Goal: Task Accomplishment & Management: Manage account settings

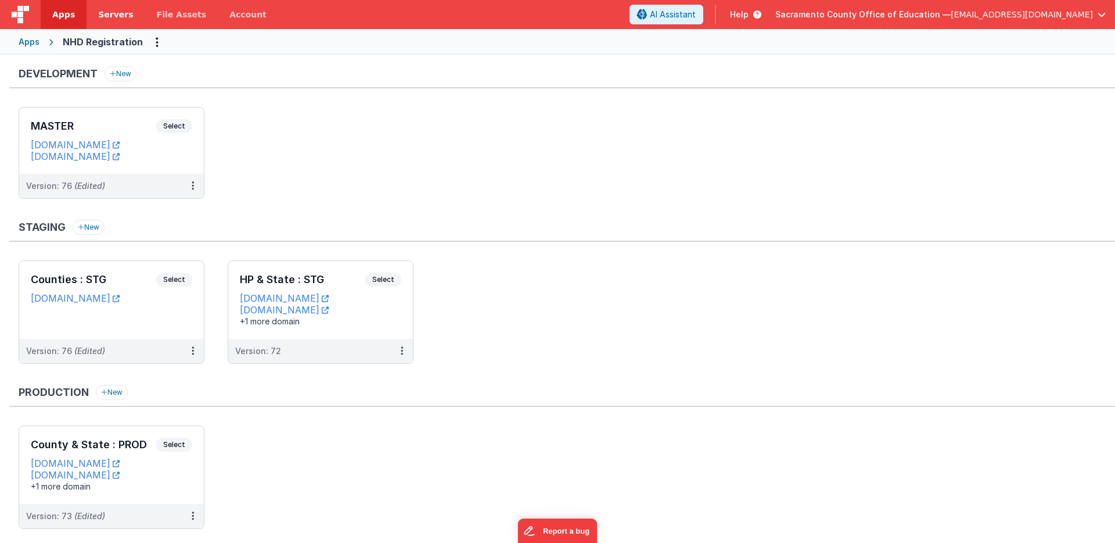
click at [121, 11] on span "Servers" at bounding box center [115, 15] width 35 height 12
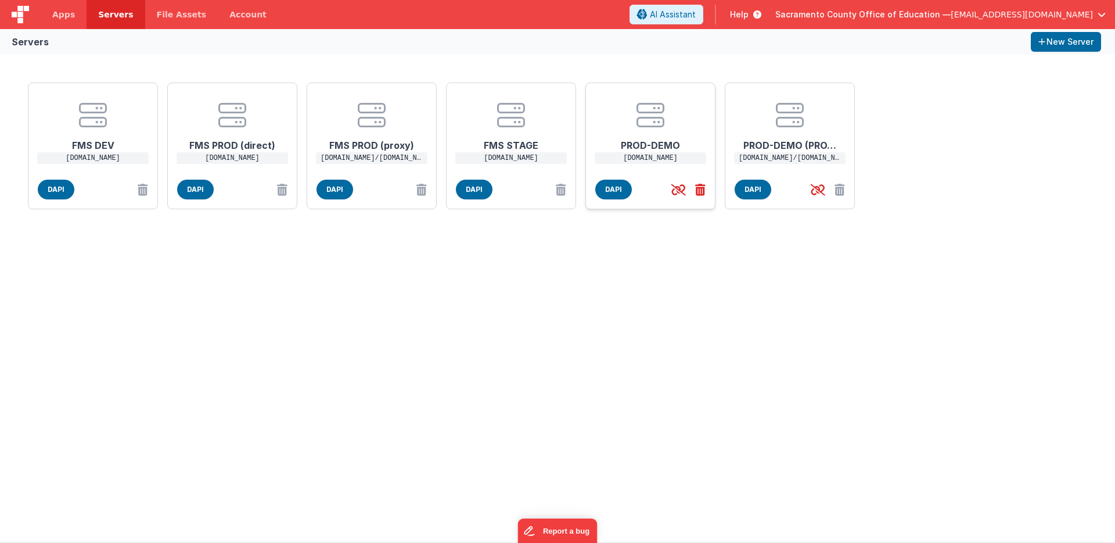
click at [700, 188] on icon at bounding box center [698, 189] width 15 height 19
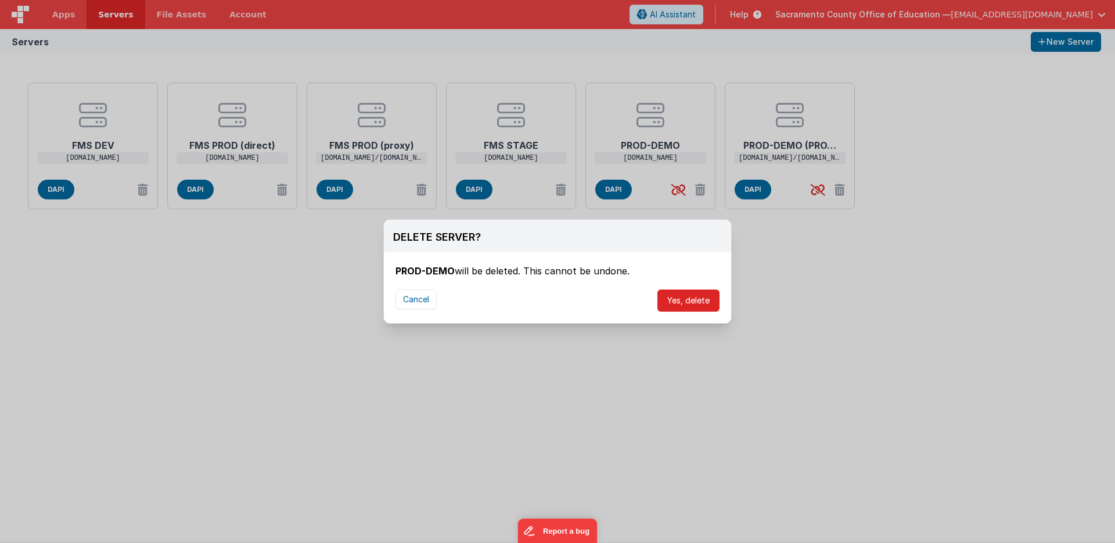
click at [695, 299] on button "Yes, delete" at bounding box center [689, 300] width 62 height 22
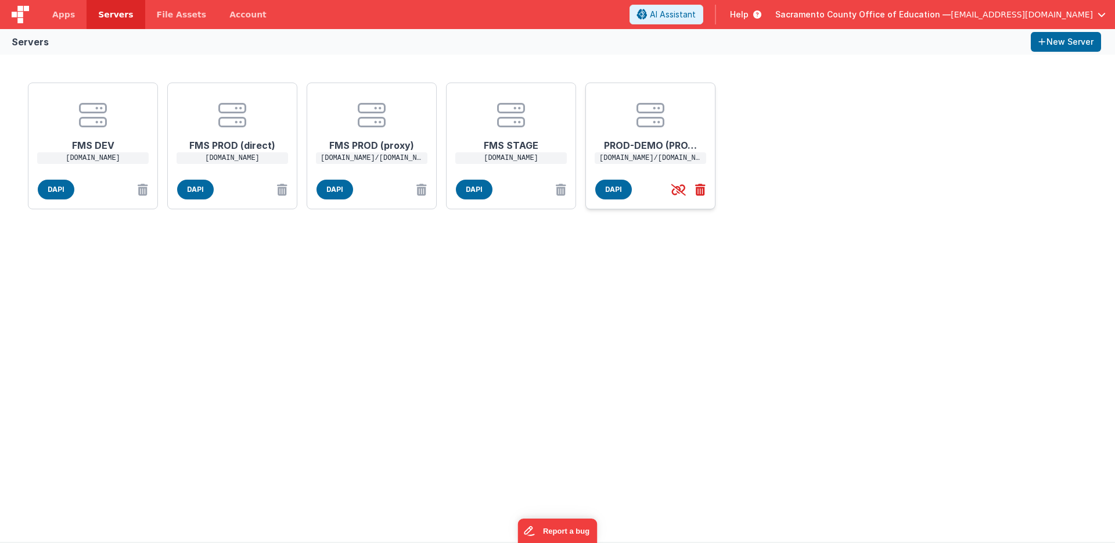
click at [700, 189] on icon at bounding box center [698, 189] width 15 height 19
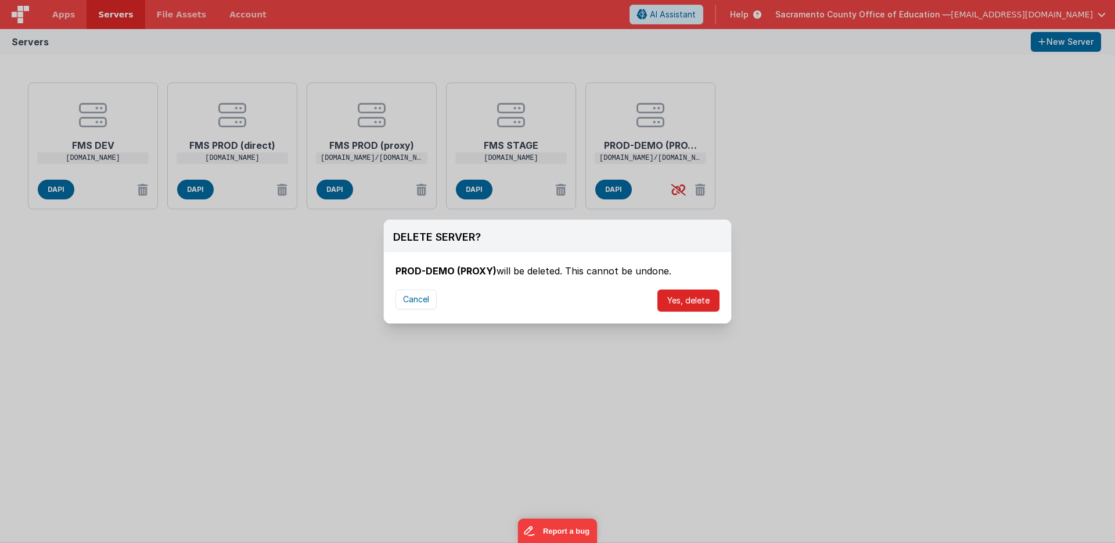
click at [691, 297] on button "Yes, delete" at bounding box center [689, 300] width 62 height 22
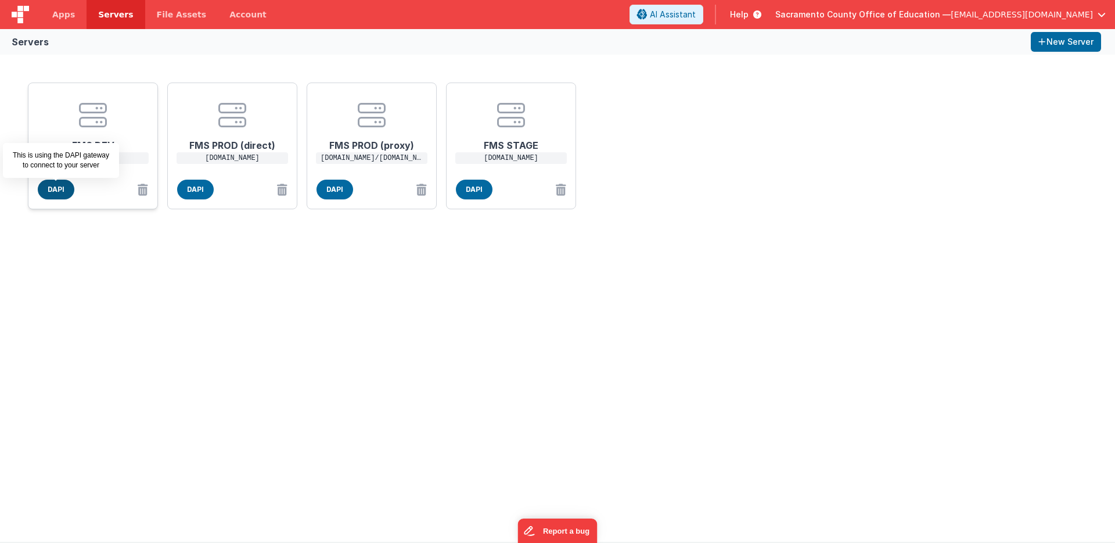
click at [62, 188] on span "DAPI" at bounding box center [56, 190] width 37 height 20
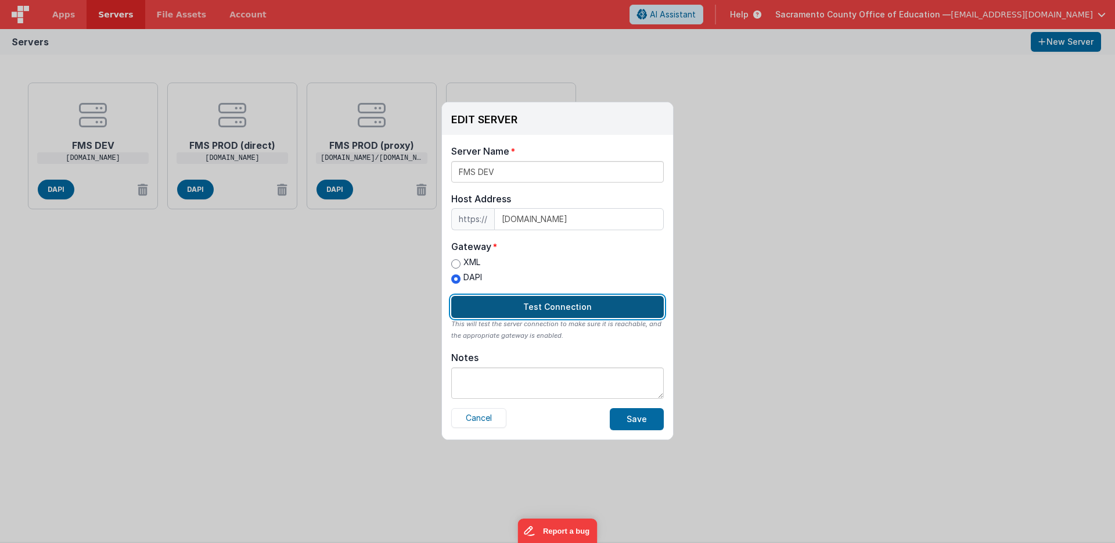
click at [555, 301] on button "Test Connection" at bounding box center [557, 307] width 213 height 22
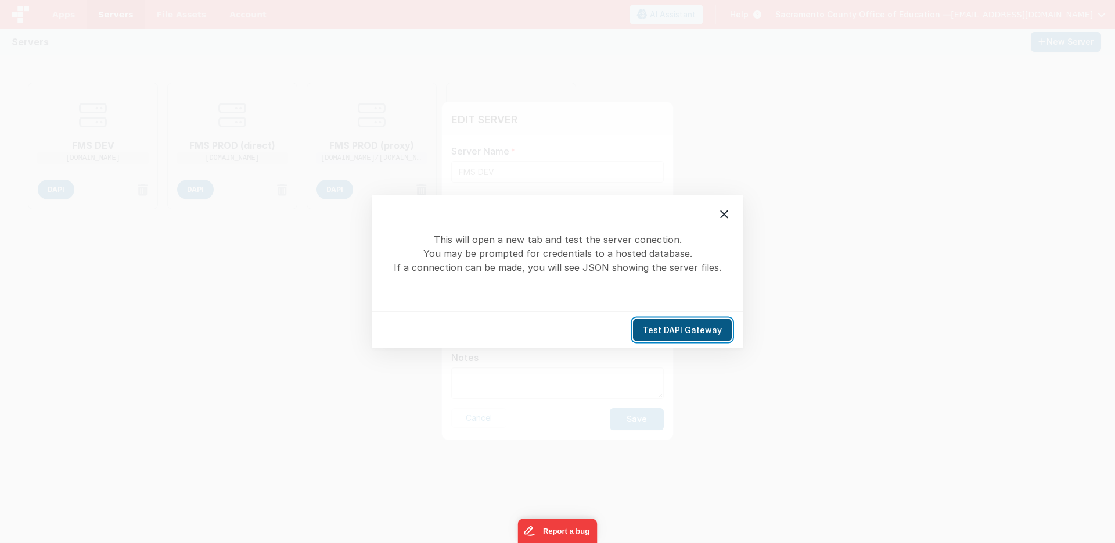
click at [685, 327] on button "Test DAPI Gateway" at bounding box center [682, 330] width 99 height 22
click at [724, 211] on icon at bounding box center [725, 214] width 14 height 14
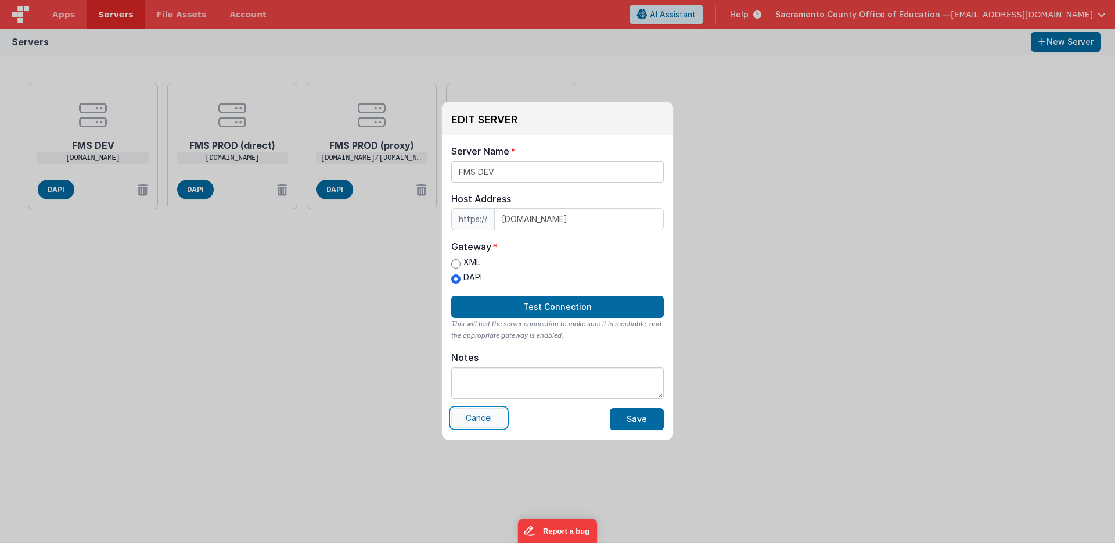
click at [482, 416] on button "Cancel" at bounding box center [478, 418] width 55 height 20
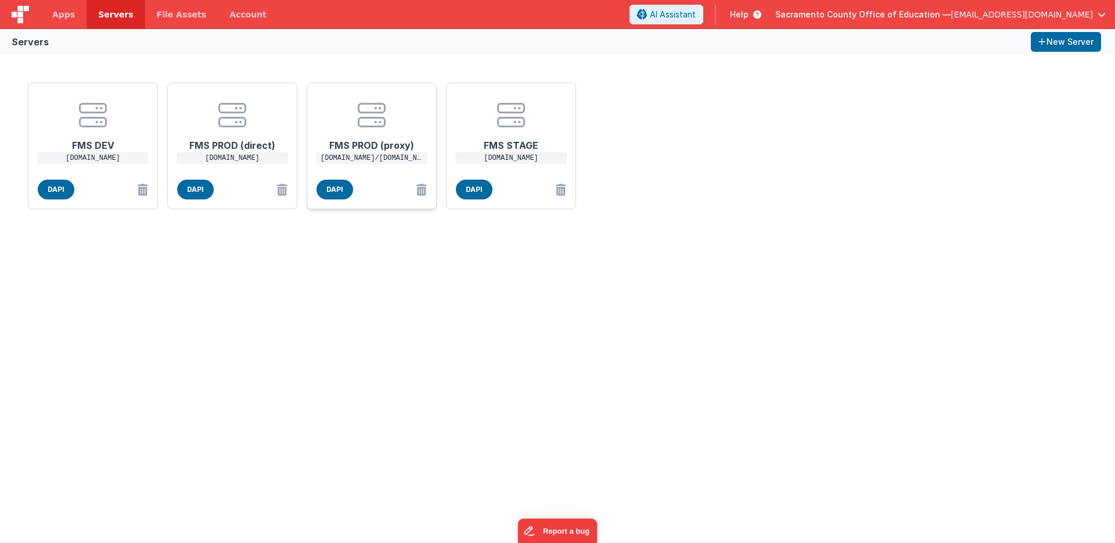
click at [382, 157] on p "[DOMAIN_NAME]/[DOMAIN_NAME]" at bounding box center [372, 158] width 112 height 12
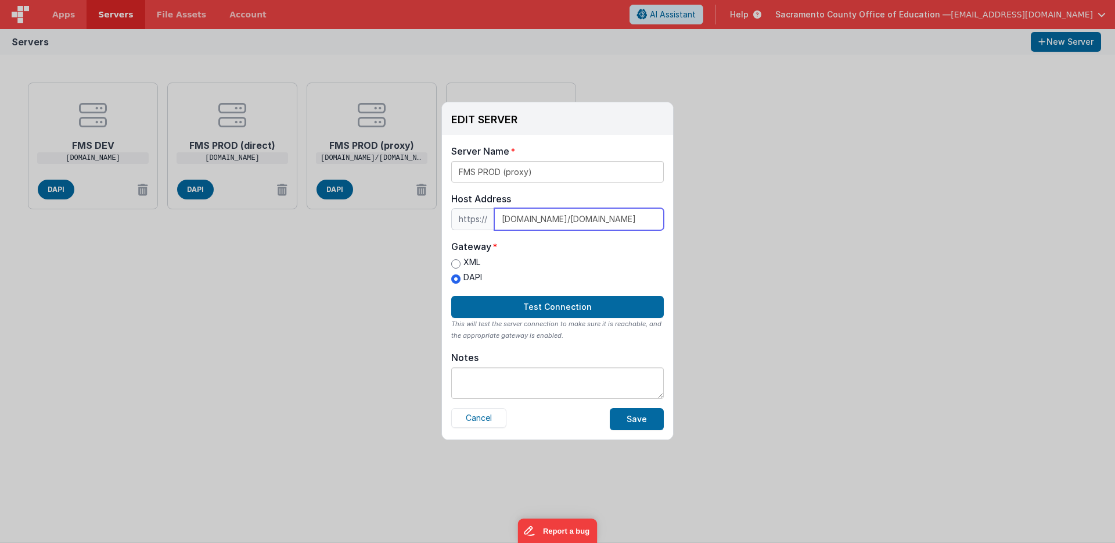
click at [573, 220] on input "[DOMAIN_NAME]/[DOMAIN_NAME]" at bounding box center [579, 219] width 170 height 22
click at [488, 413] on button "Cancel" at bounding box center [478, 418] width 55 height 20
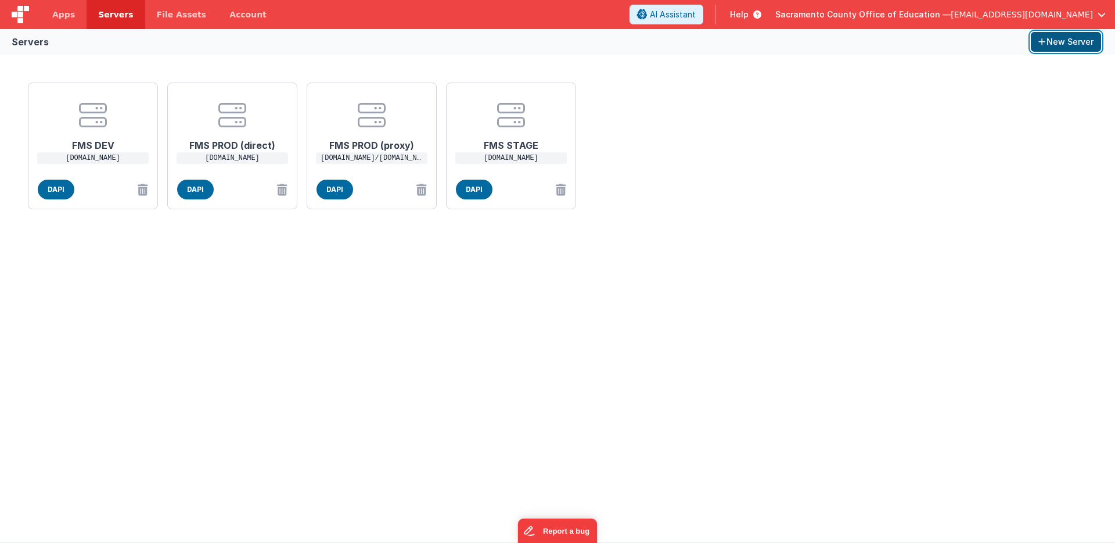
click at [1064, 42] on button "New Server" at bounding box center [1066, 42] width 70 height 20
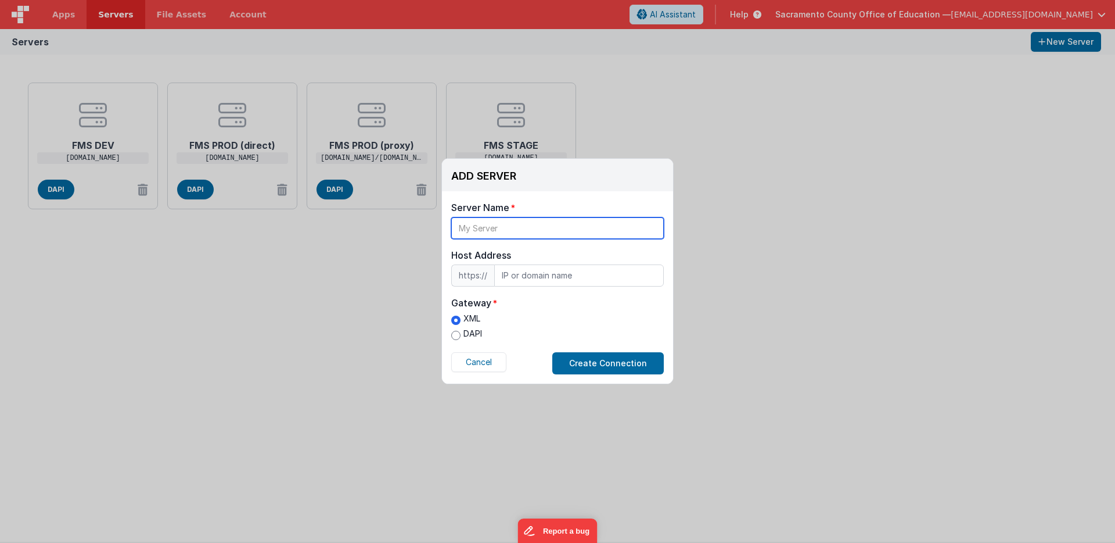
click at [511, 227] on input "text" at bounding box center [557, 227] width 213 height 21
type input "FMS DEV (proxy)"
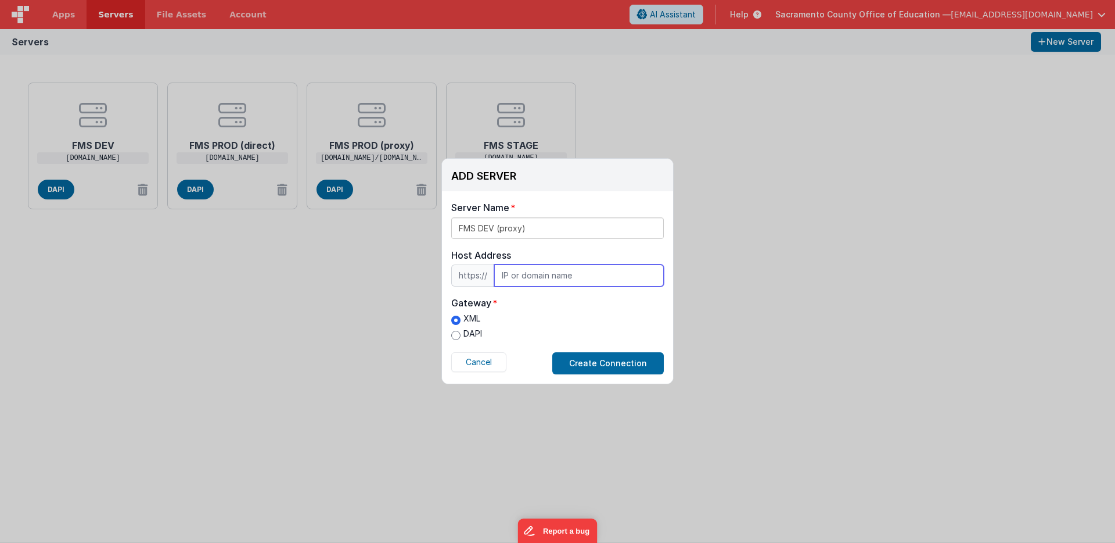
click at [557, 274] on input "text" at bounding box center [579, 275] width 170 height 22
click at [457, 334] on input "DAPI" at bounding box center [455, 335] width 9 height 9
radio input "true"
click at [539, 277] on input "text" at bounding box center [579, 275] width 170 height 22
paste input "[DOMAIN_NAME]/[DOMAIN_NAME]"
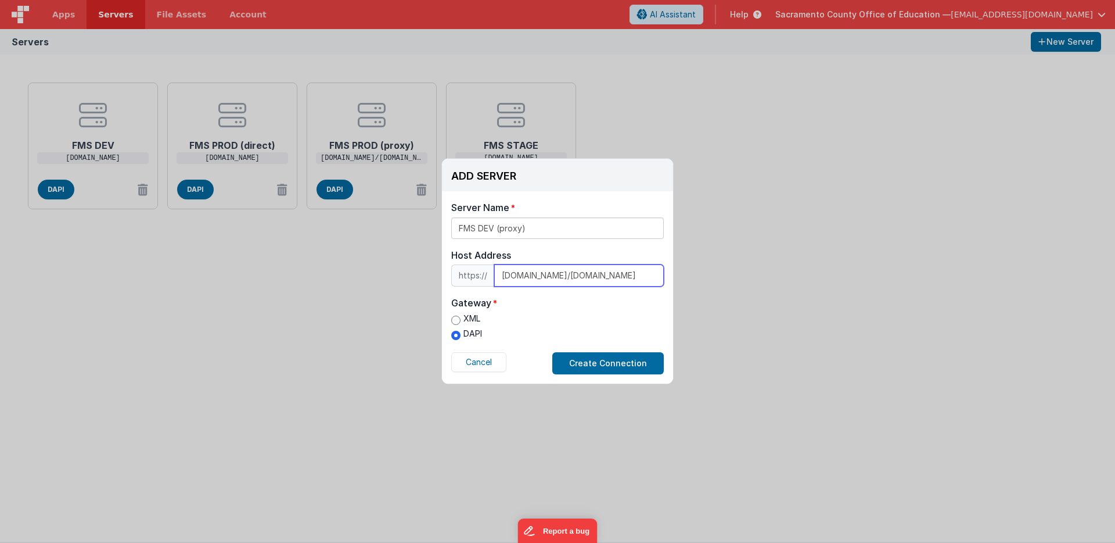
scroll to position [0, 156]
click at [620, 275] on input "[DOMAIN_NAME]/[DOMAIN_NAME]" at bounding box center [579, 275] width 170 height 22
type input "[DOMAIN_NAME]/[DOMAIN_NAME]"
click at [610, 362] on button "Create Connection" at bounding box center [609, 363] width 112 height 22
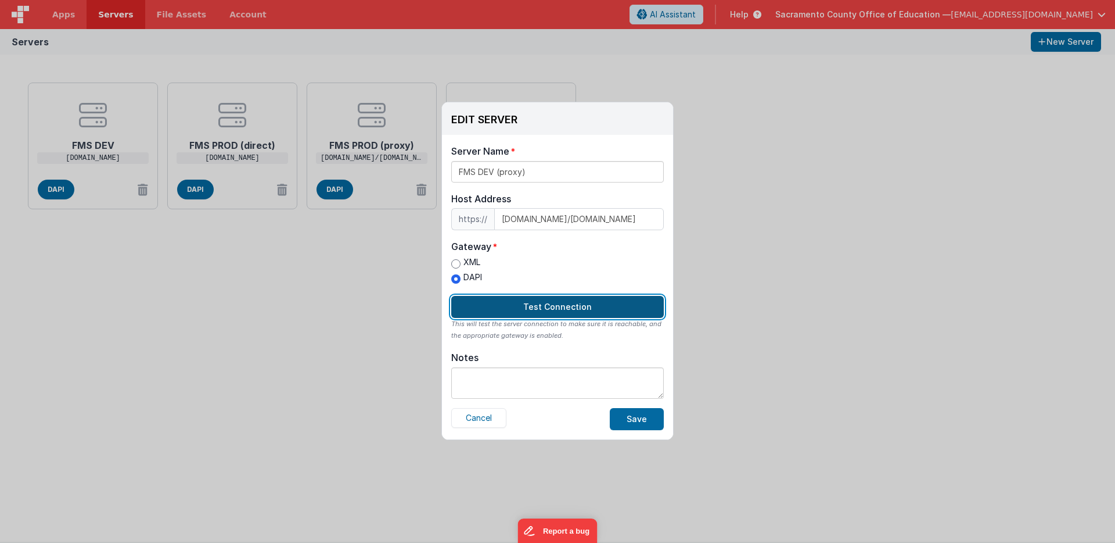
click at [564, 303] on button "Test Connection" at bounding box center [557, 307] width 213 height 22
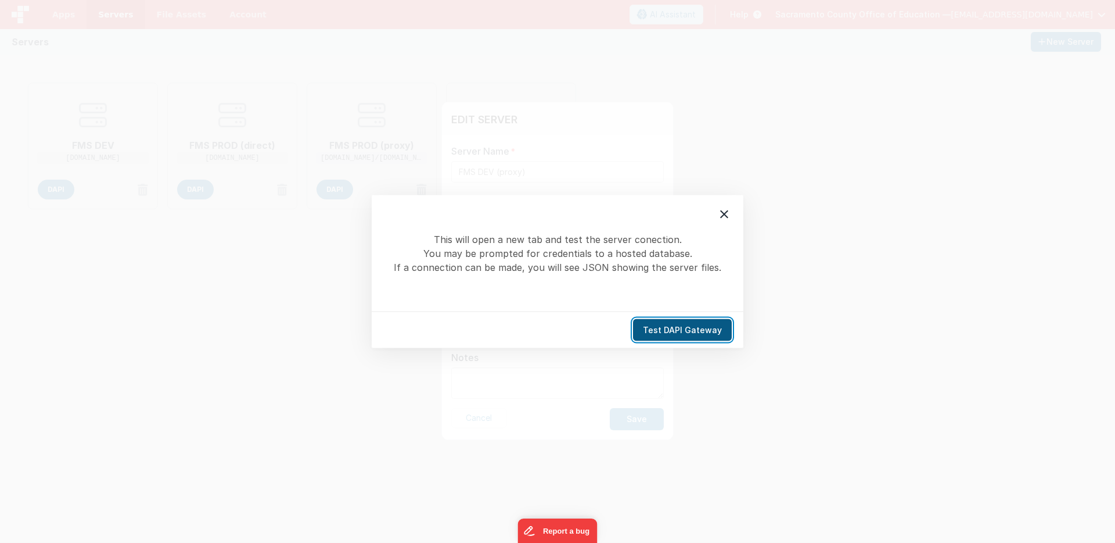
click at [691, 327] on button "Test DAPI Gateway" at bounding box center [682, 330] width 99 height 22
click at [723, 211] on icon at bounding box center [725, 214] width 14 height 14
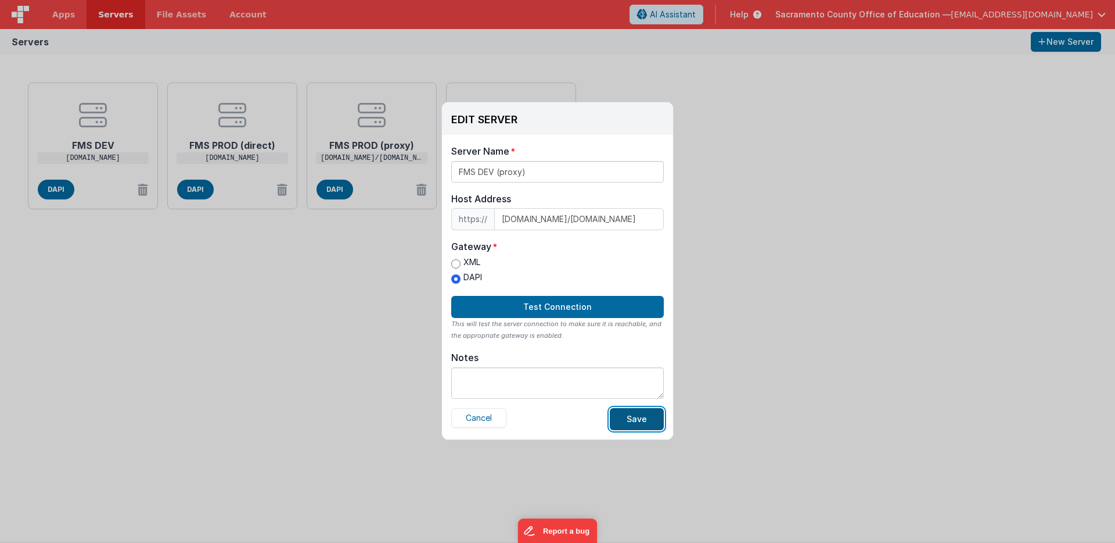
click at [641, 418] on button "Save" at bounding box center [637, 419] width 54 height 22
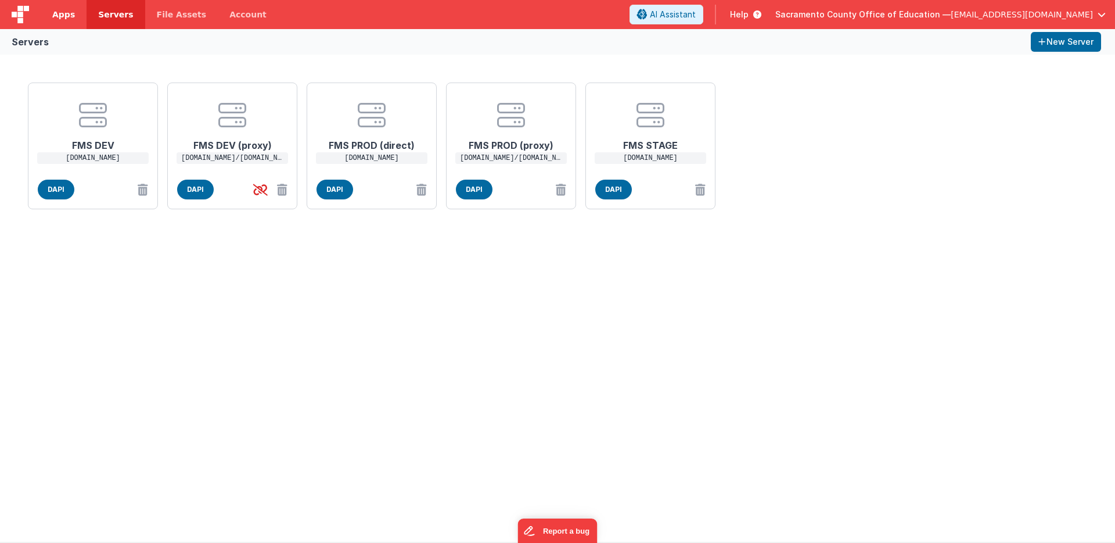
click at [68, 15] on span "Apps" at bounding box center [63, 15] width 23 height 12
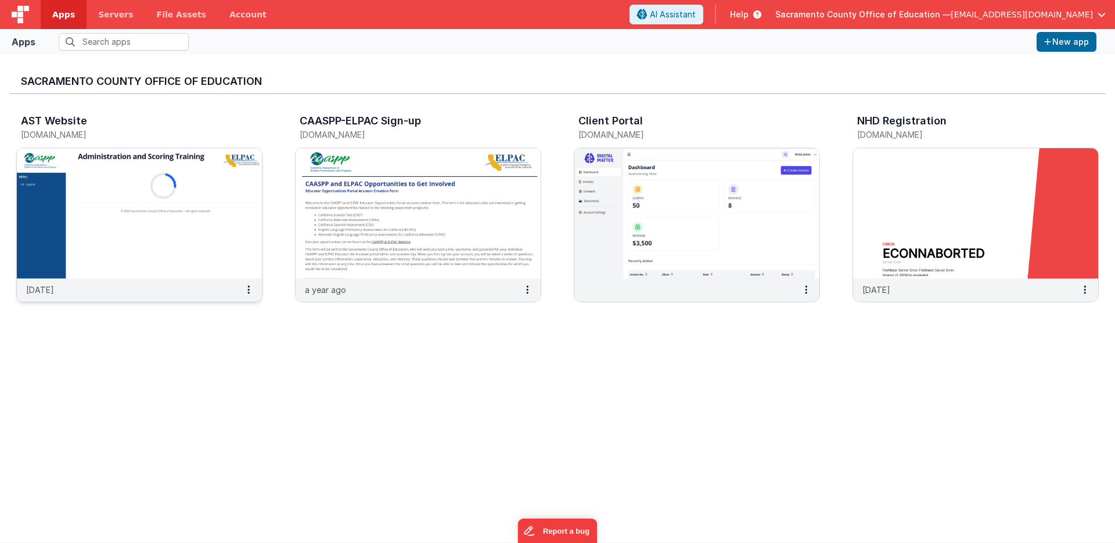
click at [149, 228] on img at bounding box center [139, 213] width 245 height 130
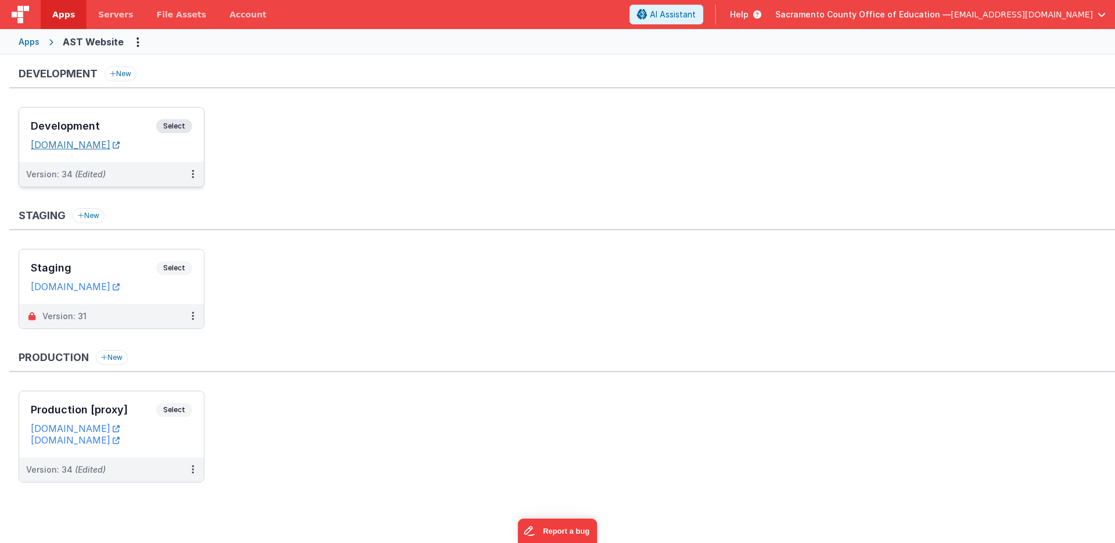
click at [120, 142] on link "[DOMAIN_NAME]" at bounding box center [75, 145] width 89 height 12
click at [31, 40] on div "Apps" at bounding box center [29, 42] width 21 height 12
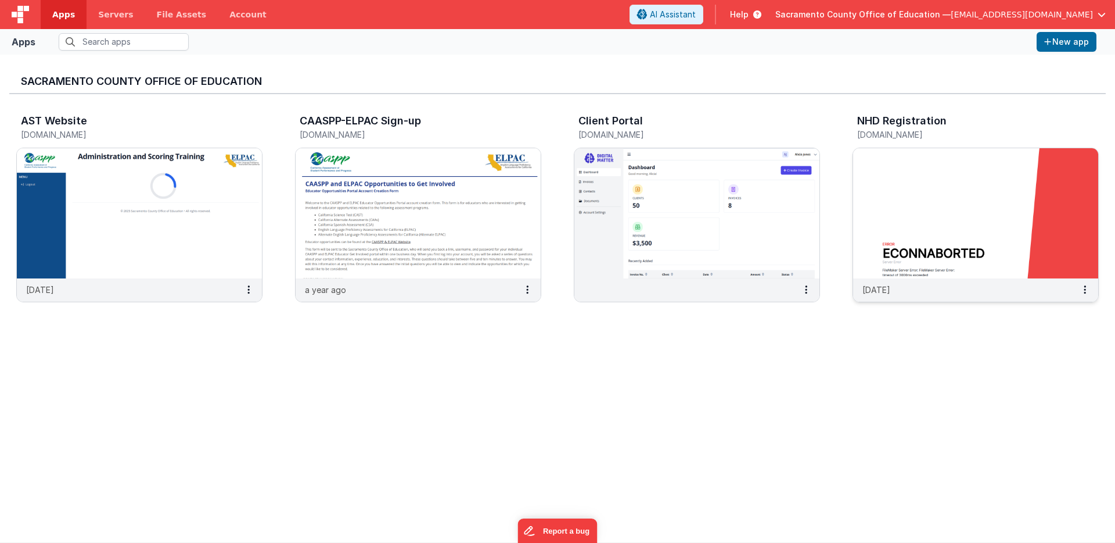
click at [910, 168] on img at bounding box center [975, 213] width 245 height 130
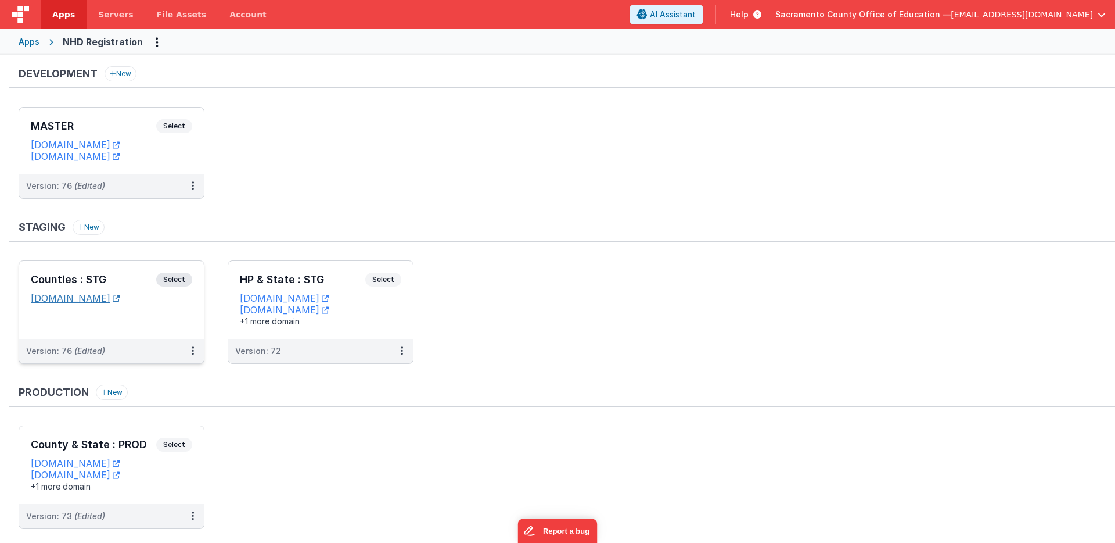
click at [112, 299] on link "[DOMAIN_NAME]" at bounding box center [75, 298] width 89 height 12
click at [120, 156] on link "[DOMAIN_NAME]" at bounding box center [75, 156] width 89 height 12
click at [110, 156] on link "[DOMAIN_NAME]" at bounding box center [75, 156] width 89 height 12
click at [116, 297] on link "[DOMAIN_NAME]" at bounding box center [75, 298] width 89 height 12
